Goal: Transaction & Acquisition: Obtain resource

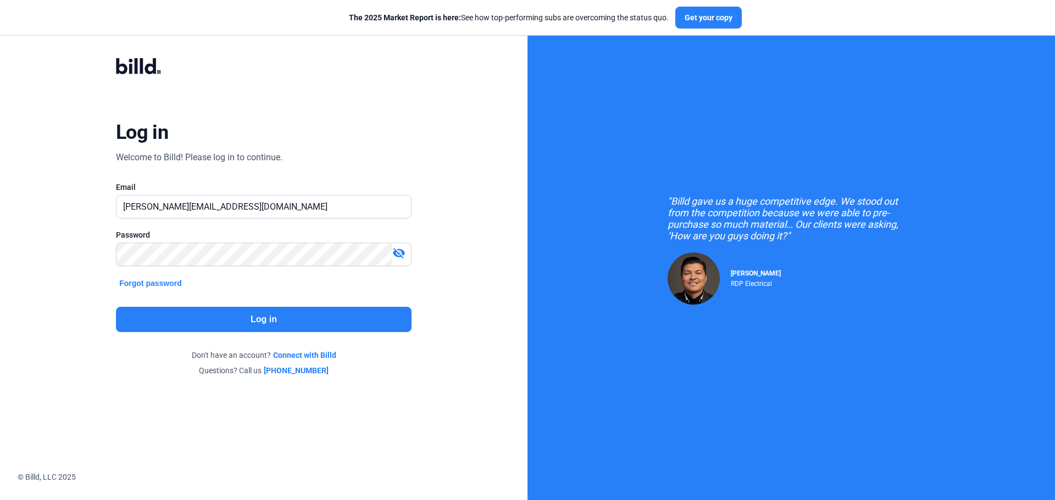
click at [254, 325] on button "Log in" at bounding box center [264, 319] width 296 height 25
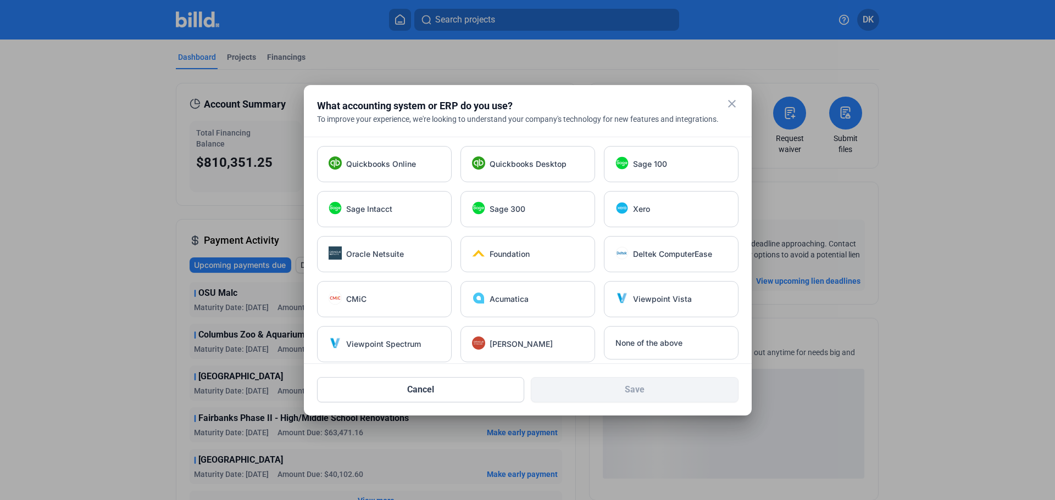
click at [732, 103] on mat-icon "close" at bounding box center [731, 103] width 13 height 13
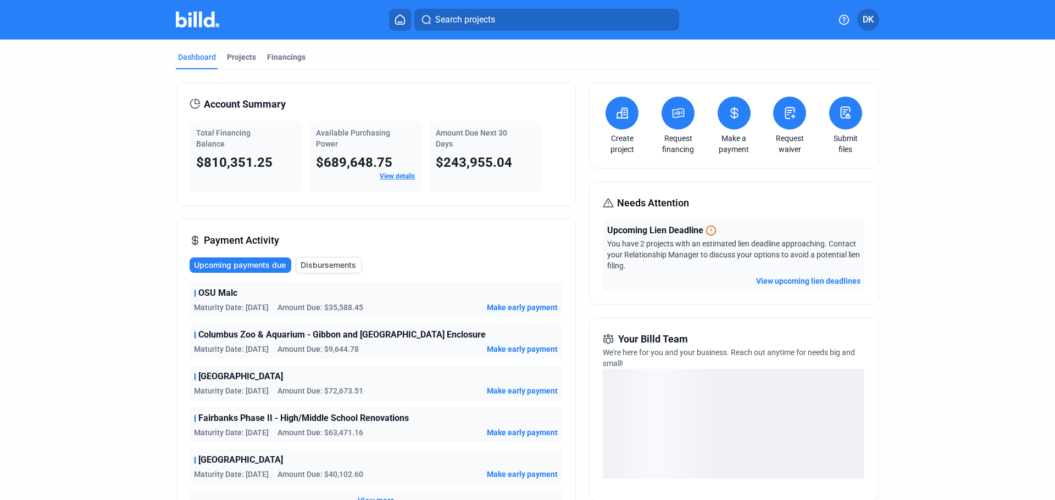
click at [812, 280] on button "View upcoming lien deadlines" at bounding box center [808, 281] width 104 height 11
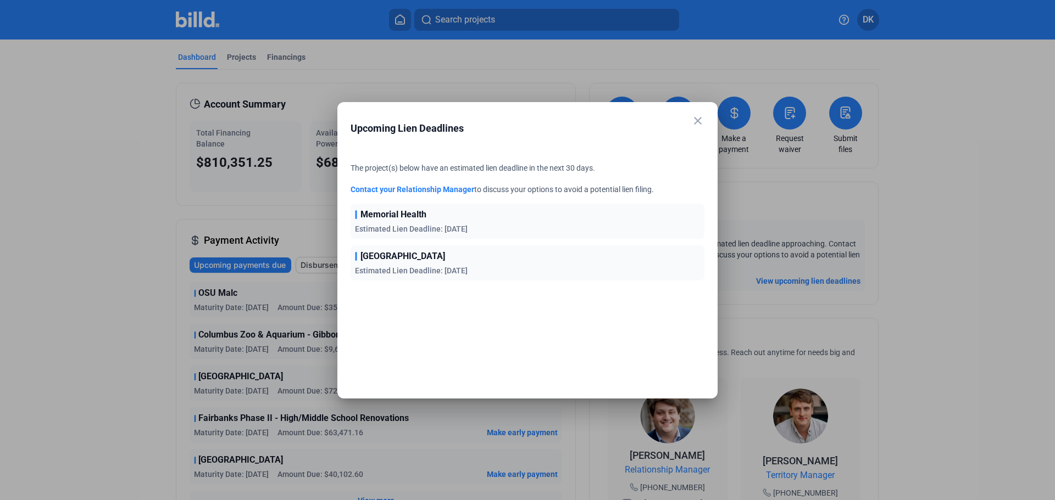
click at [423, 269] on span "Estimated Lien Deadline: [DATE]" at bounding box center [411, 270] width 113 height 9
click at [699, 124] on mat-icon "close" at bounding box center [697, 120] width 13 height 13
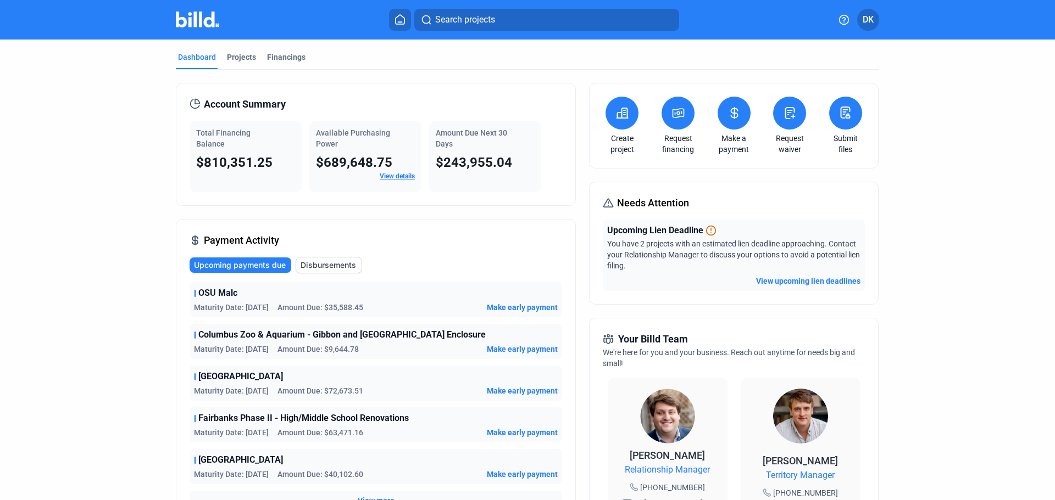
click at [243, 51] on mat-tab-group "Dashboard Projects Financings Account Summary Total Financing Balance $810,351.…" at bounding box center [527, 421] width 703 height 762
click at [241, 55] on div "Projects" at bounding box center [241, 57] width 29 height 11
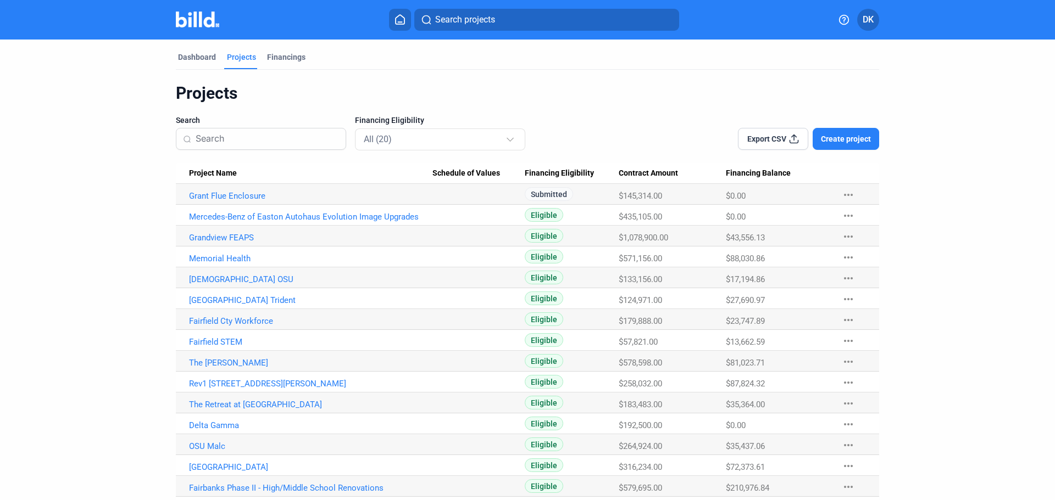
scroll to position [129, 0]
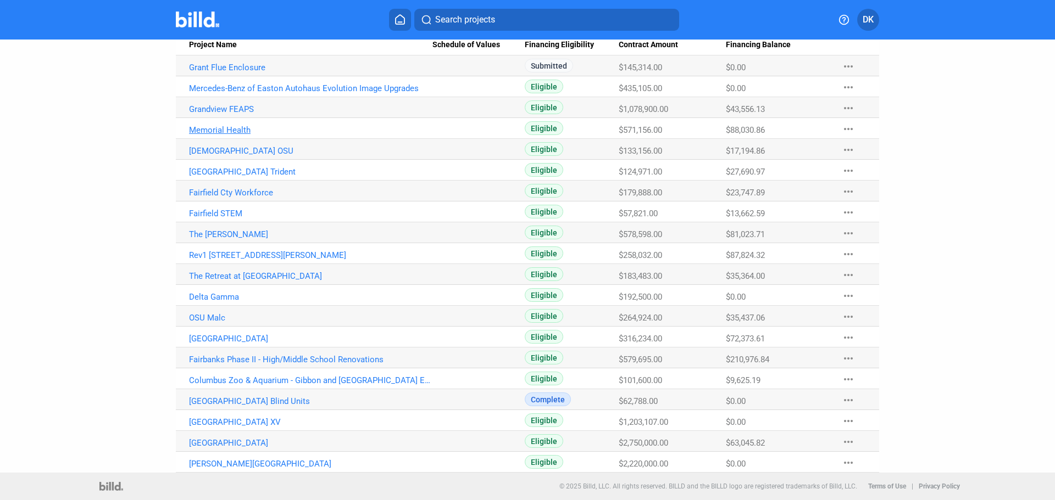
click at [221, 131] on link "Memorial Health" at bounding box center [310, 130] width 243 height 10
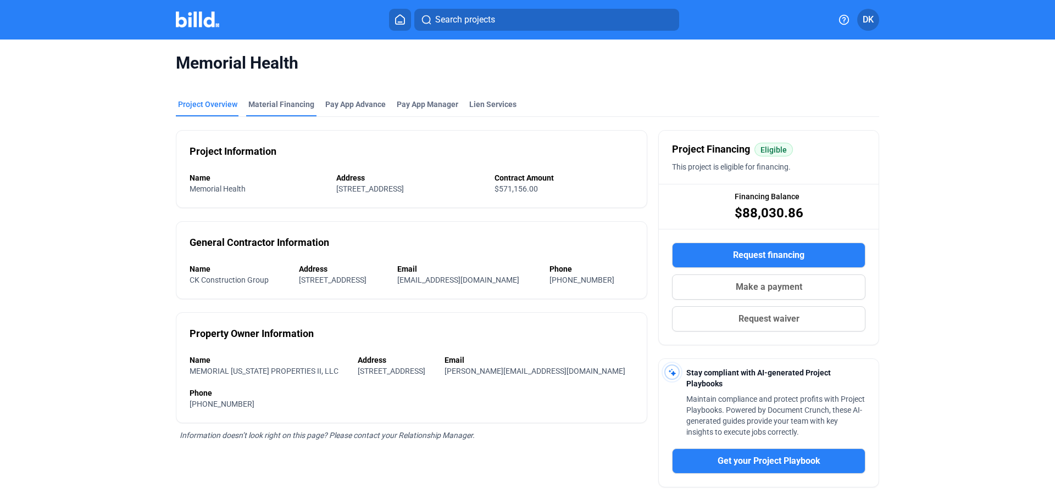
click at [275, 109] on div "Material Financing" at bounding box center [281, 104] width 66 height 11
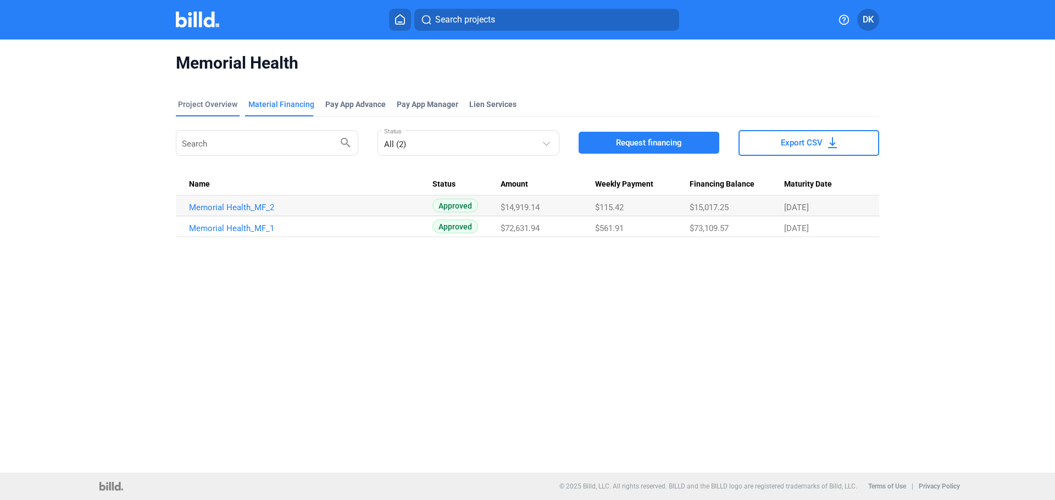
drag, startPoint x: 199, startPoint y: 101, endPoint x: 214, endPoint y: 111, distance: 17.4
click at [211, 112] on div "Project Overview" at bounding box center [208, 108] width 64 height 18
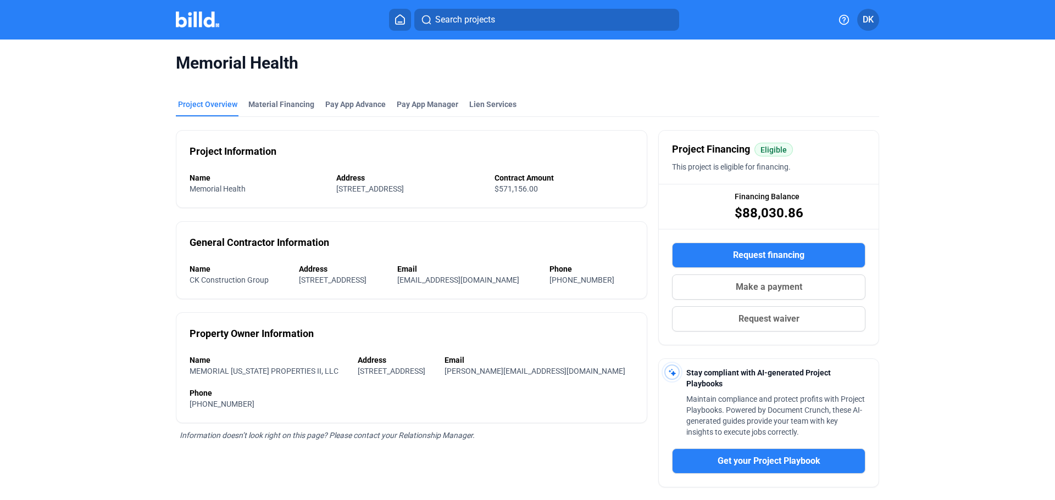
click at [198, 24] on img at bounding box center [197, 20] width 43 height 16
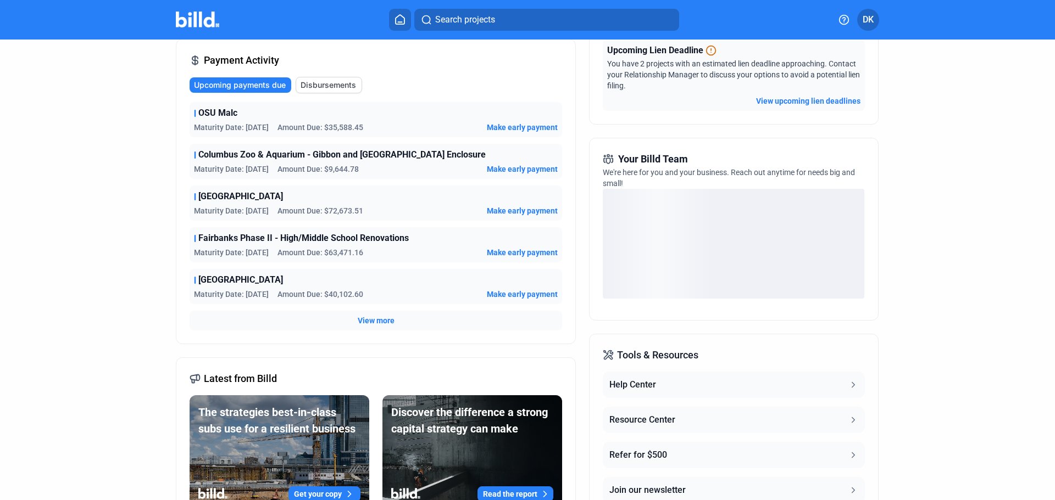
scroll to position [183, 0]
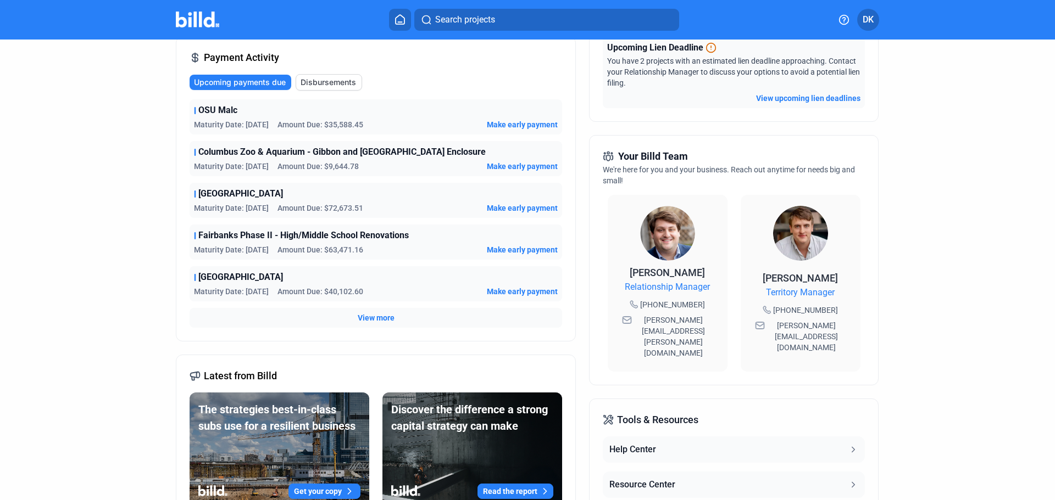
click at [373, 316] on span "View more" at bounding box center [376, 318] width 37 height 11
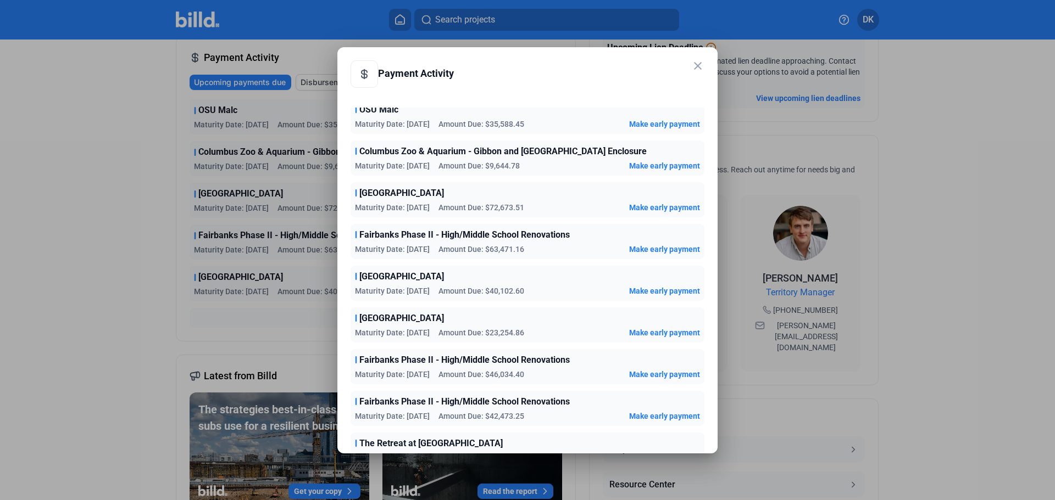
scroll to position [0, 0]
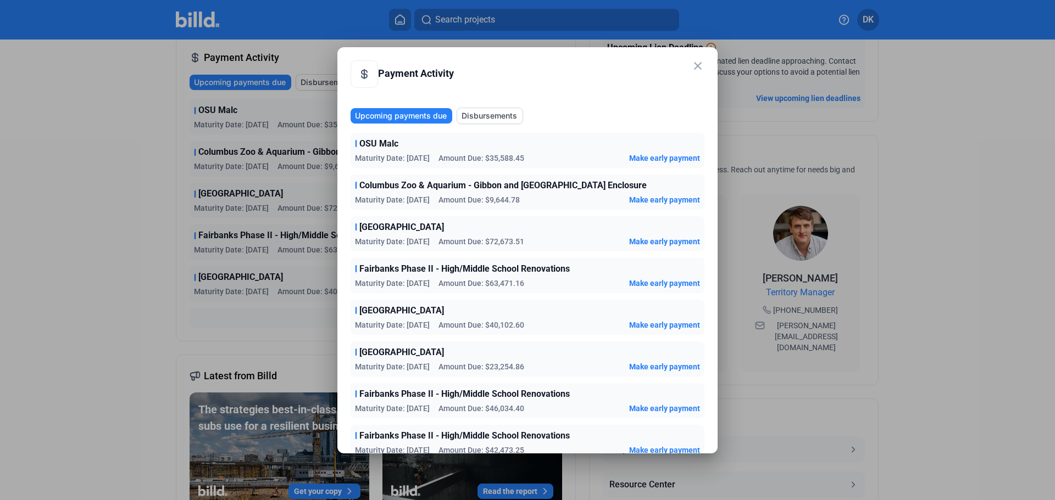
click at [698, 63] on mat-icon "close" at bounding box center [697, 65] width 13 height 13
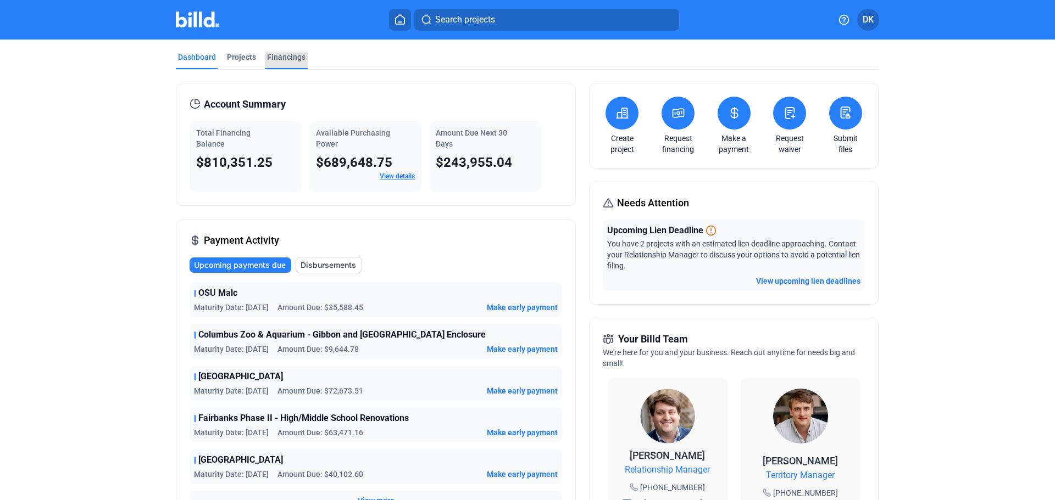
click at [292, 55] on div "Financings" at bounding box center [286, 57] width 38 height 11
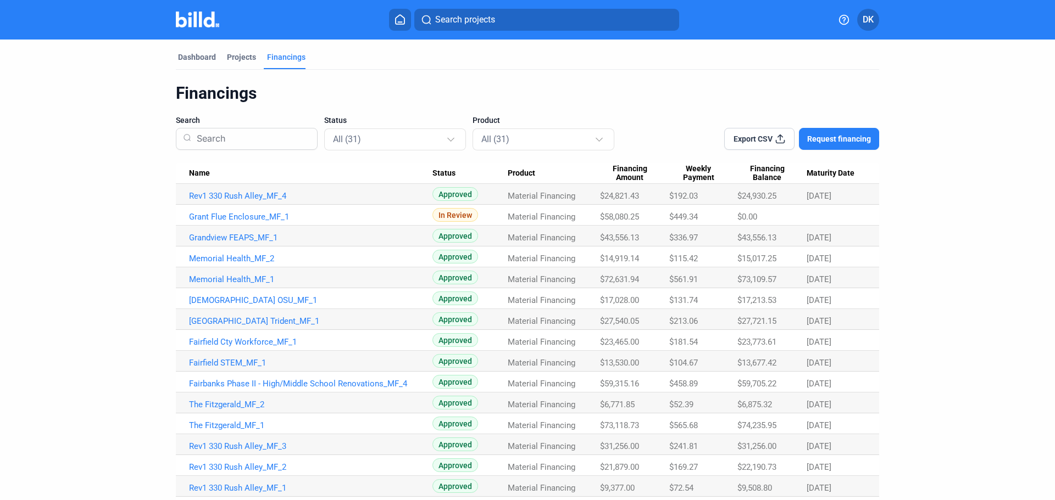
click at [196, 174] on span "Name" at bounding box center [199, 174] width 21 height 10
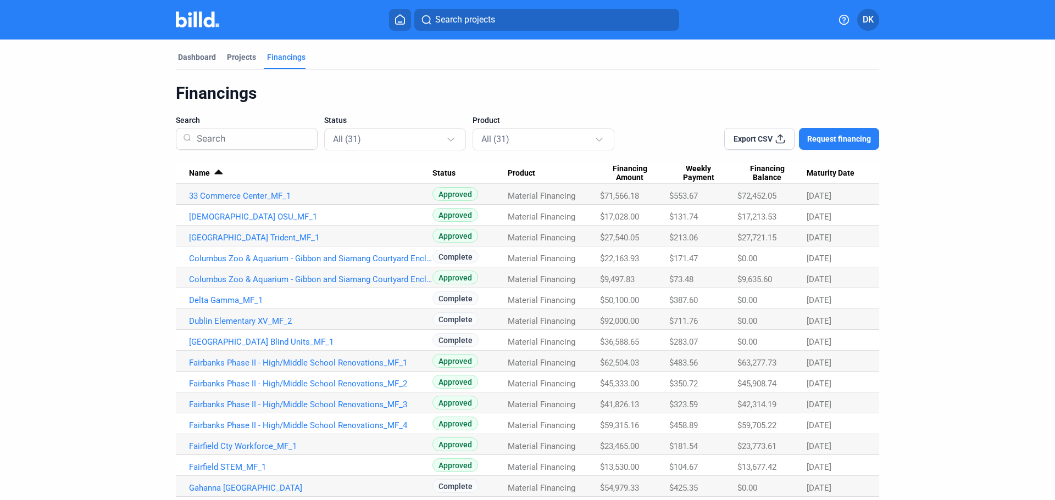
click at [769, 143] on span "Export CSV" at bounding box center [752, 138] width 39 height 11
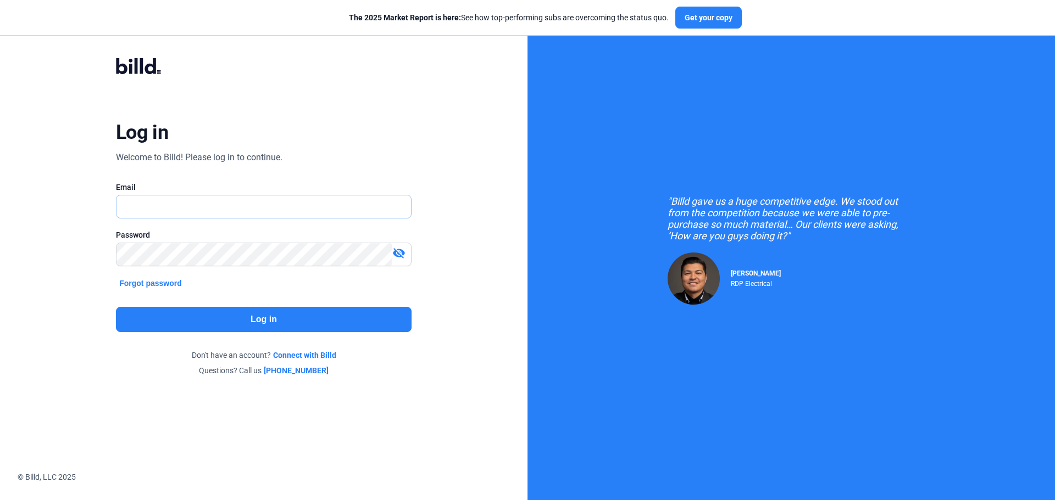
type input "[PERSON_NAME][EMAIL_ADDRESS][DOMAIN_NAME]"
click at [263, 304] on div "Log in Welcome to Billd! Please log in to continue. Email [PERSON_NAME][EMAIL_A…" at bounding box center [264, 217] width 380 height 360
click at [263, 326] on button "Log in" at bounding box center [264, 319] width 296 height 25
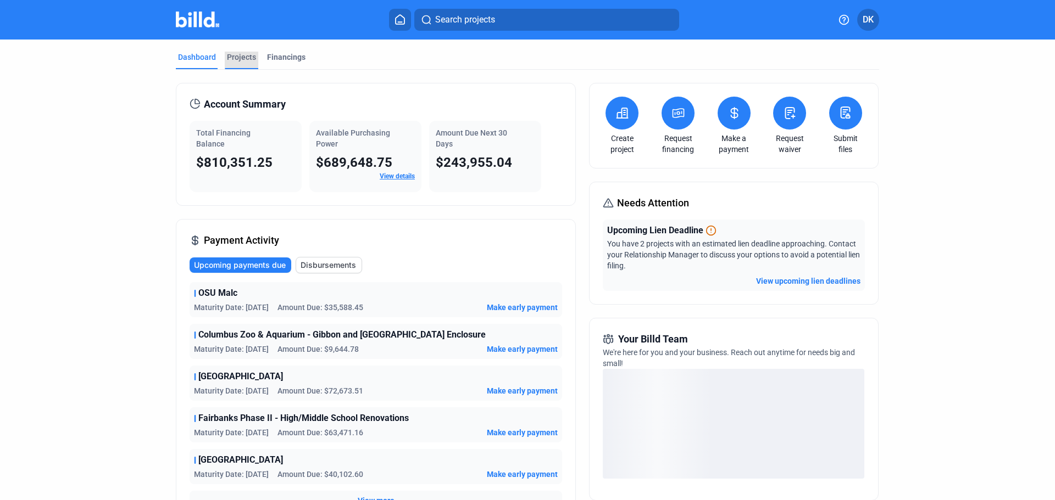
click at [233, 57] on div "Projects" at bounding box center [241, 57] width 29 height 11
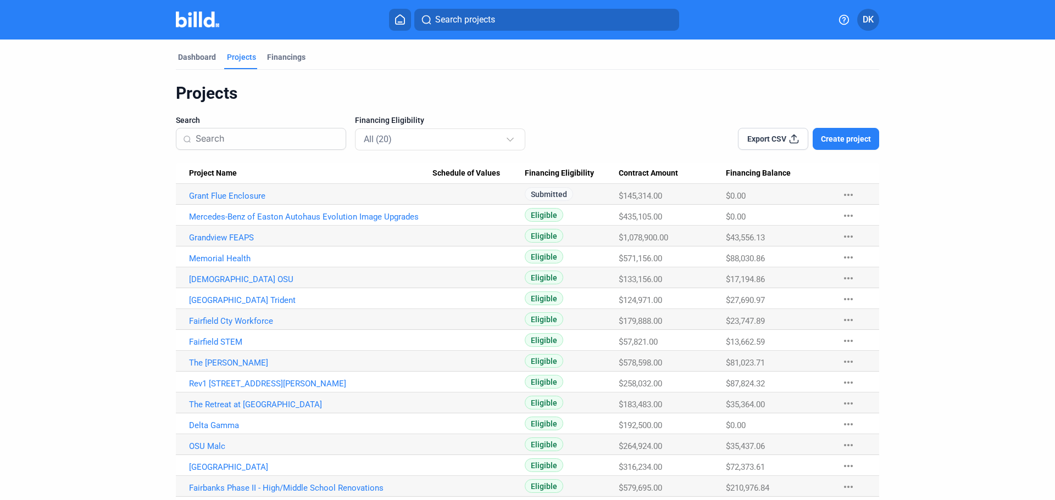
click at [188, 43] on mat-tab-group "Dashboard Projects Financings Projects Search Financing Eligibility All (20) Ex…" at bounding box center [527, 321] width 703 height 562
click at [188, 53] on mat-tab-group "Dashboard Projects Financings Projects Search Financing Eligibility All (20) Ex…" at bounding box center [527, 321] width 703 height 562
click at [188, 56] on div "Dashboard" at bounding box center [197, 57] width 38 height 11
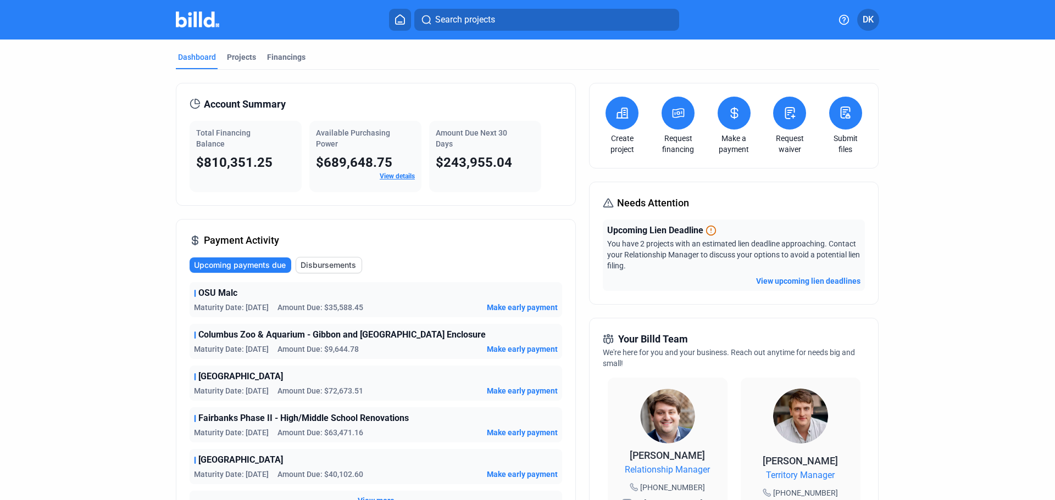
click at [864, 22] on span "DK" at bounding box center [868, 19] width 11 height 13
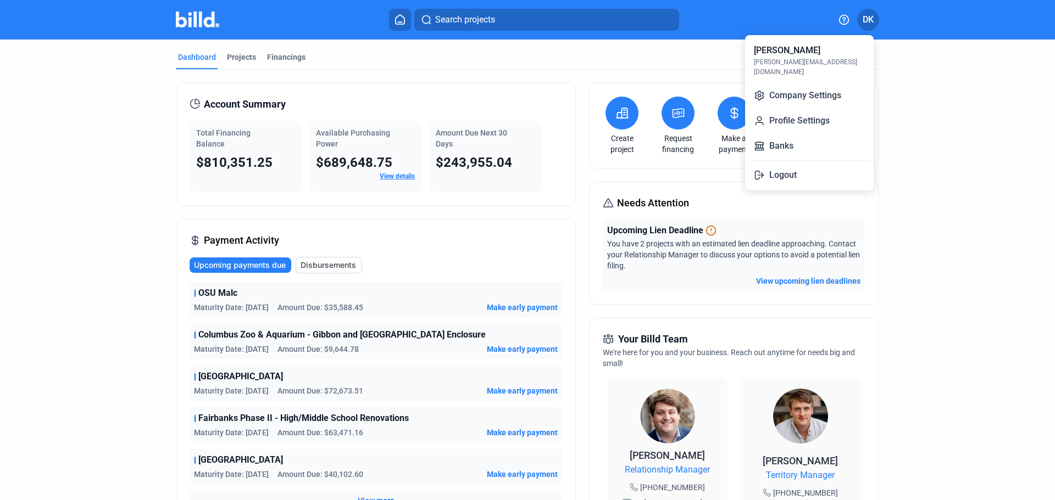
click at [858, 52] on div "Debra Kidwell debra@ohioglass.com" at bounding box center [809, 61] width 120 height 42
